Goal: Information Seeking & Learning: Learn about a topic

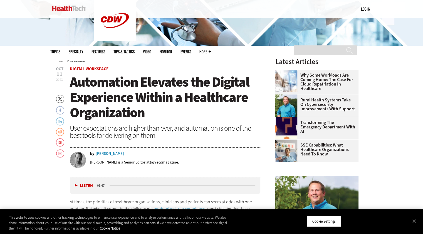
scroll to position [152, 0]
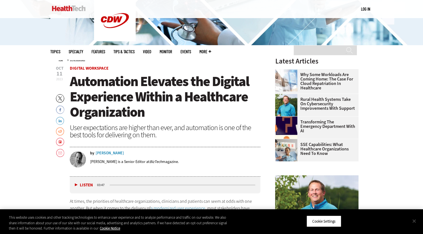
click at [413, 222] on button "Close" at bounding box center [414, 220] width 12 height 12
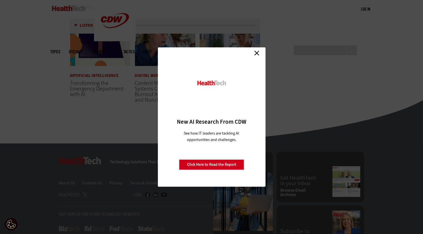
scroll to position [901, 0]
click at [256, 53] on link "Close" at bounding box center [256, 53] width 8 height 8
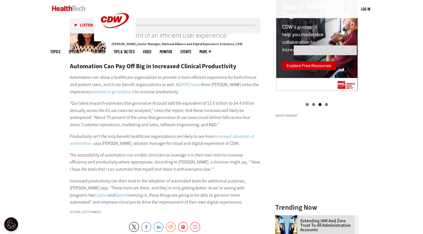
scroll to position [580, 0]
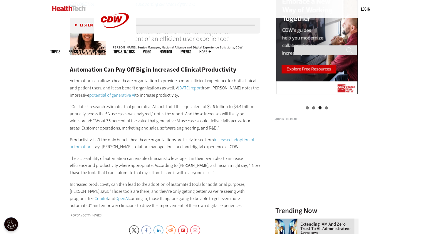
click at [110, 121] on p "“Our latest research estimates that generative AI could add the equivalent of $…" at bounding box center [165, 117] width 191 height 28
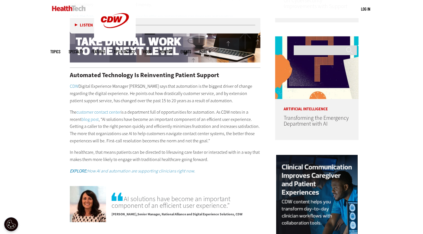
scroll to position [415, 0]
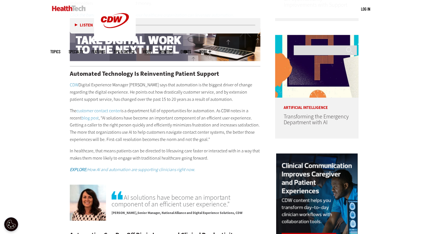
click at [136, 111] on p "The customer contact center is a department full of opportunities for automatio…" at bounding box center [165, 125] width 191 height 36
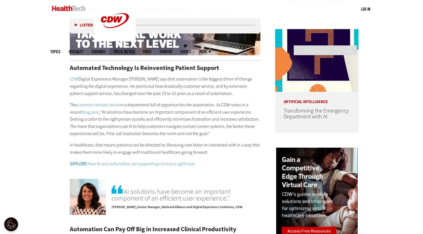
scroll to position [423, 0]
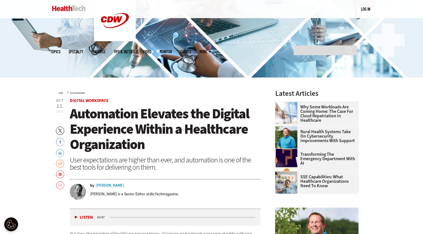
scroll to position [120, 0]
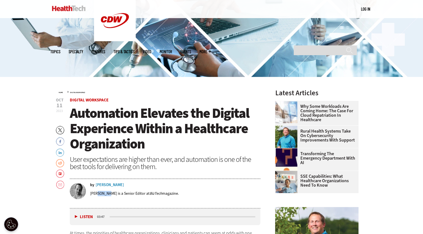
drag, startPoint x: 109, startPoint y: 193, endPoint x: 97, endPoint y: 195, distance: 12.0
click at [97, 195] on p "[PERSON_NAME] is a Senior Editor at BizTech magazine." at bounding box center [134, 192] width 89 height 5
copy p "[PERSON_NAME]"
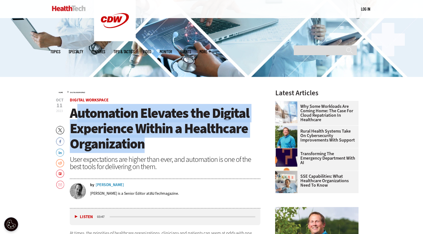
drag, startPoint x: 74, startPoint y: 111, endPoint x: 142, endPoint y: 143, distance: 75.1
click at [142, 143] on span "Automation Elevates the Digital Experience Within a Healthcare Organization" at bounding box center [159, 128] width 179 height 49
drag, startPoint x: 69, startPoint y: 111, endPoint x: 144, endPoint y: 142, distance: 81.0
copy span "Automation Elevates the Digital Experience Within a Healthcare Organization"
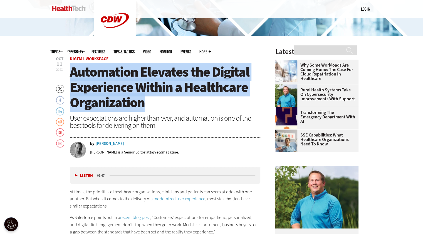
scroll to position [159, 0]
